Goal: Task Accomplishment & Management: Manage account settings

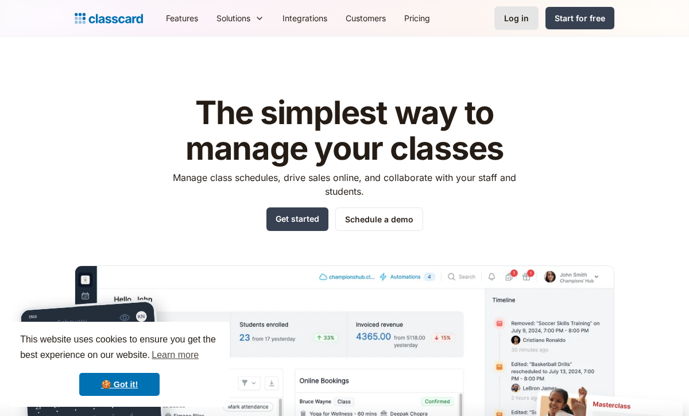
click at [529, 18] on div "Log in" at bounding box center [516, 18] width 25 height 12
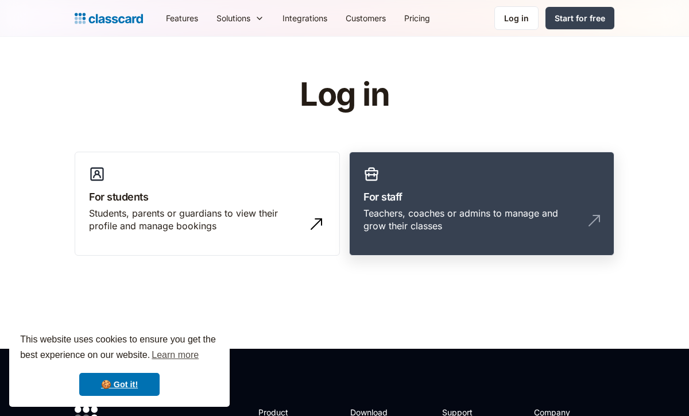
click at [376, 191] on h3 "For staff" at bounding box center [482, 197] width 237 height 16
